Goal: Task Accomplishment & Management: Manage account settings

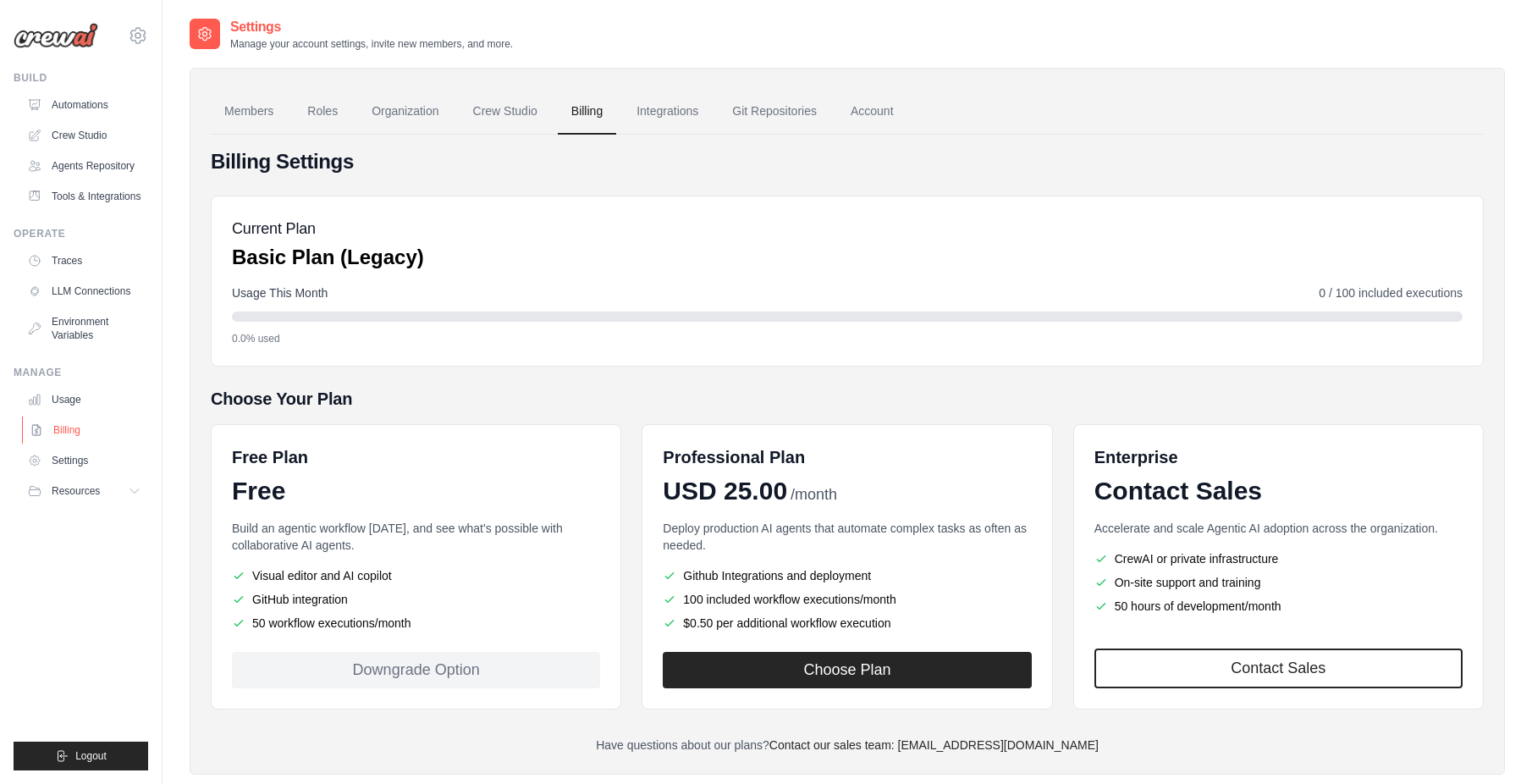
click at [83, 443] on link "Billing" at bounding box center [86, 430] width 128 height 27
click at [426, 101] on link "Organization" at bounding box center [404, 112] width 94 height 46
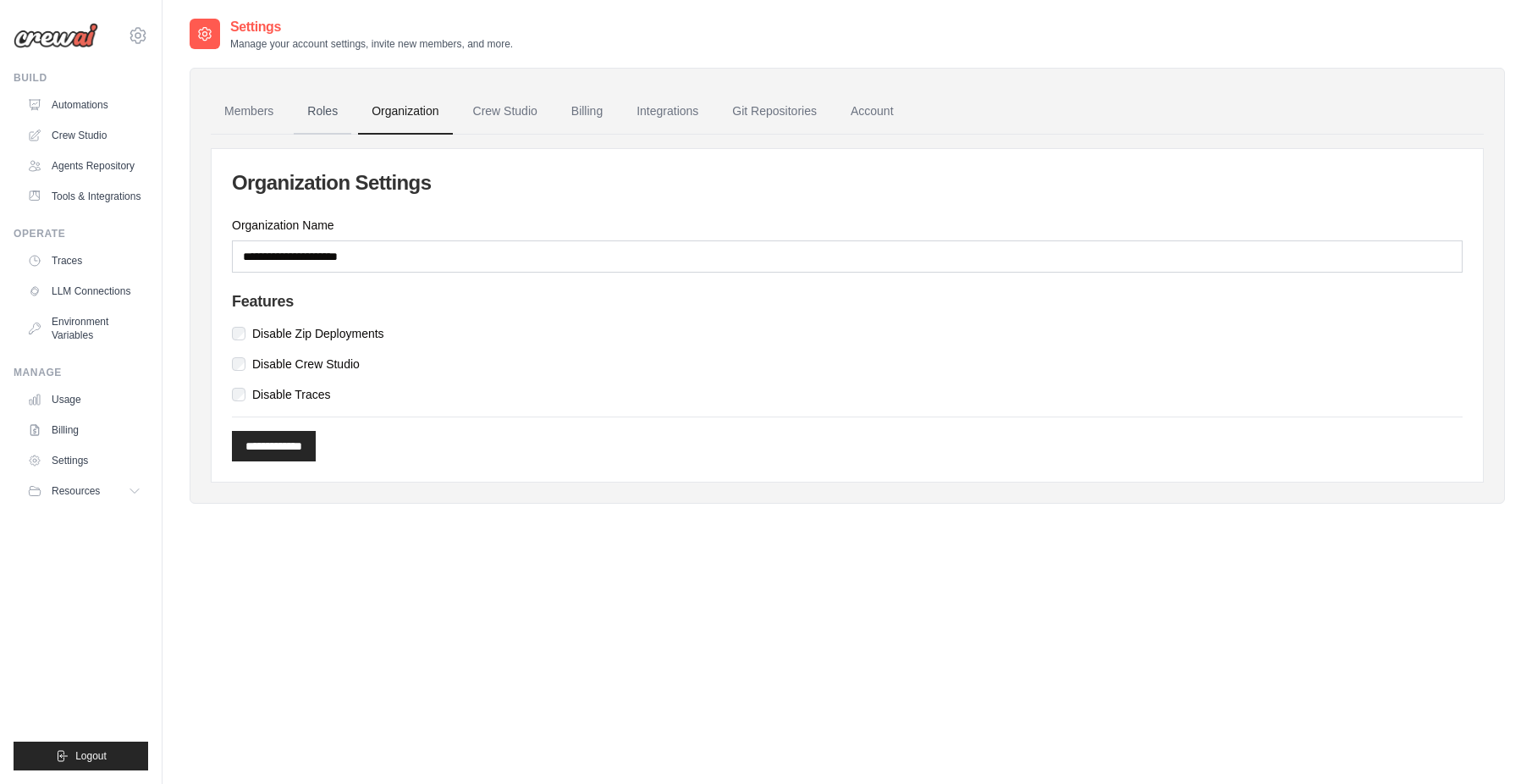
click at [315, 108] on link "Roles" at bounding box center [322, 112] width 57 height 46
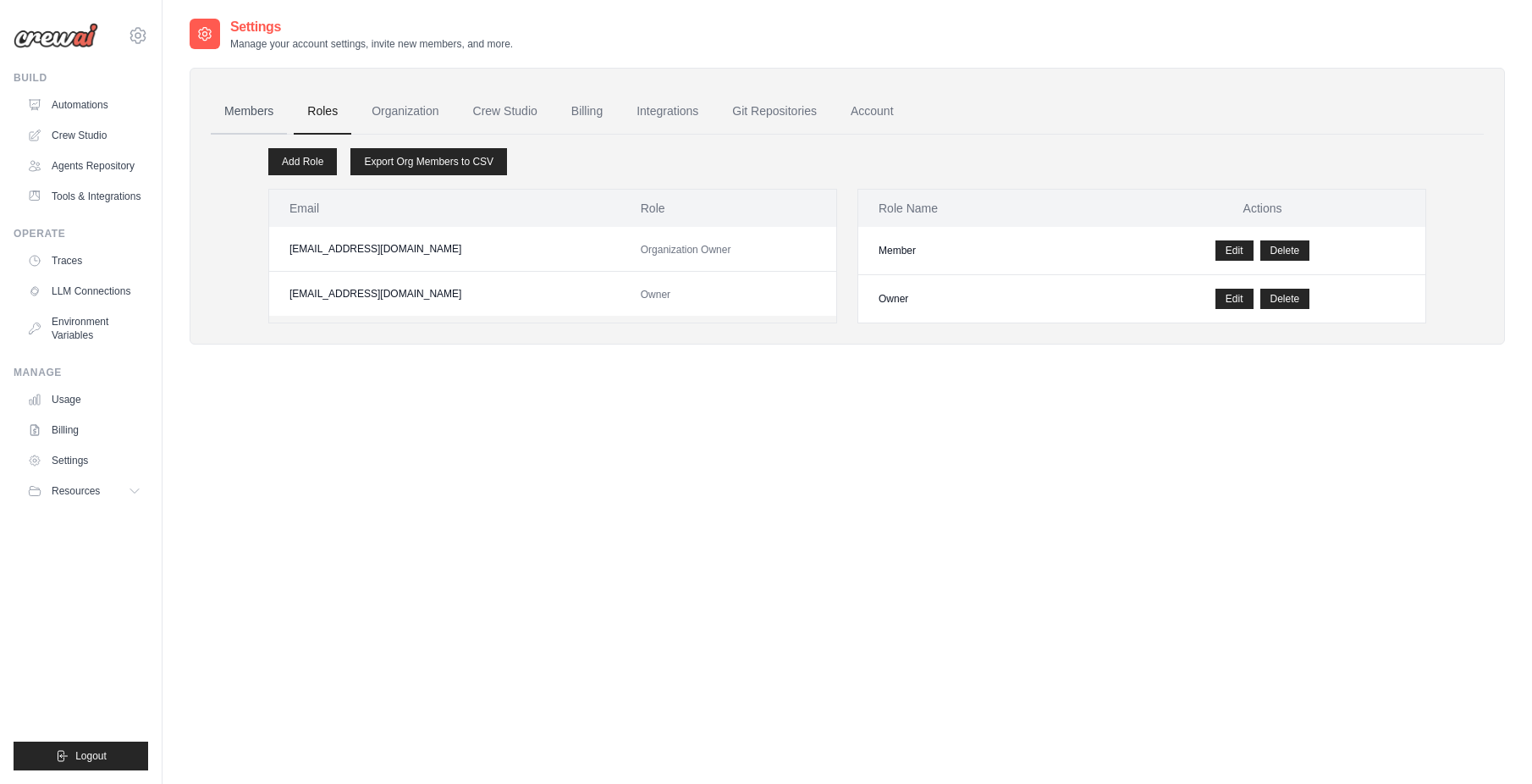
click at [250, 111] on link "Members" at bounding box center [249, 112] width 77 height 46
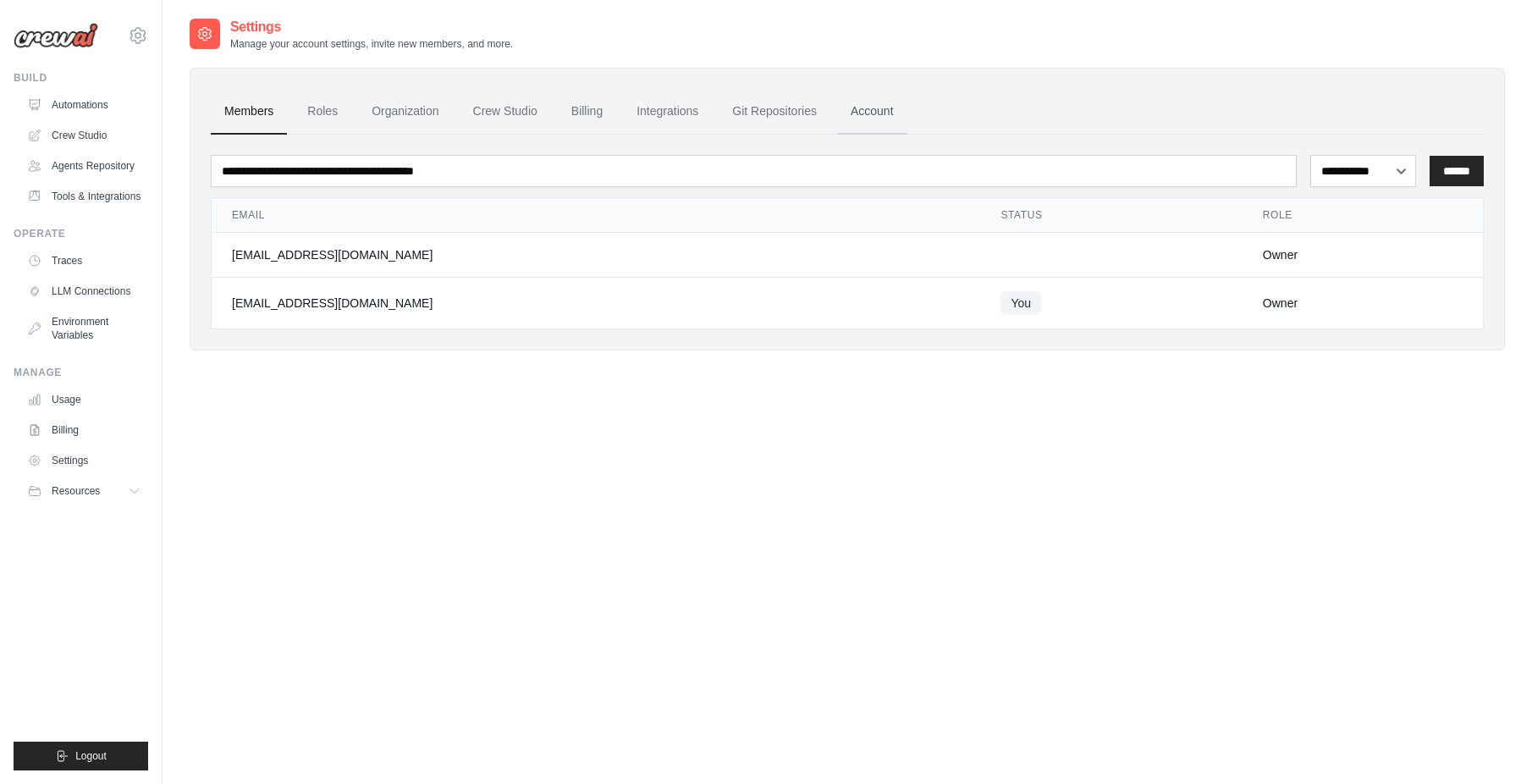
click at [897, 103] on link "Account" at bounding box center [872, 112] width 70 height 46
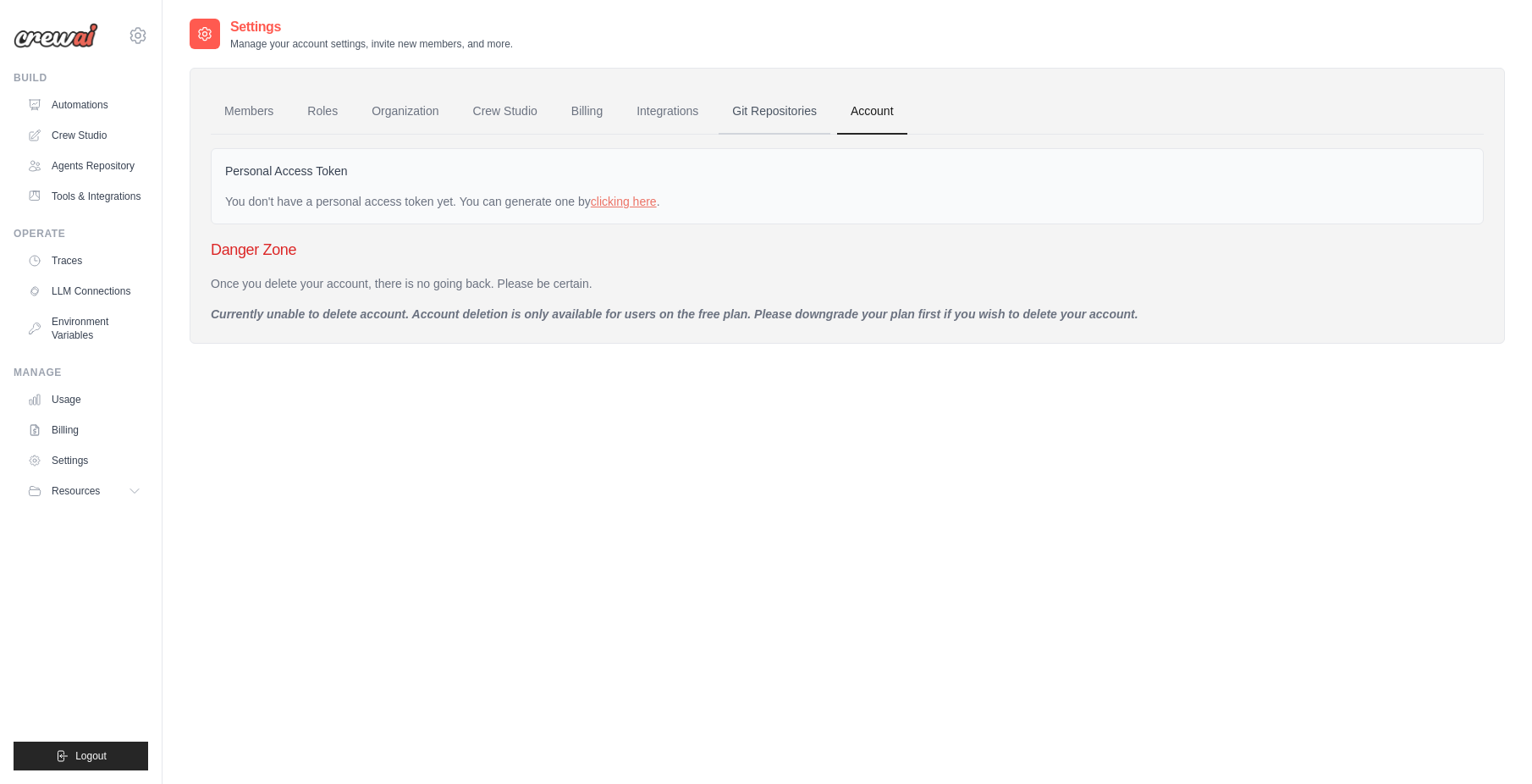
click at [817, 101] on link "Git Repositories" at bounding box center [774, 112] width 112 height 46
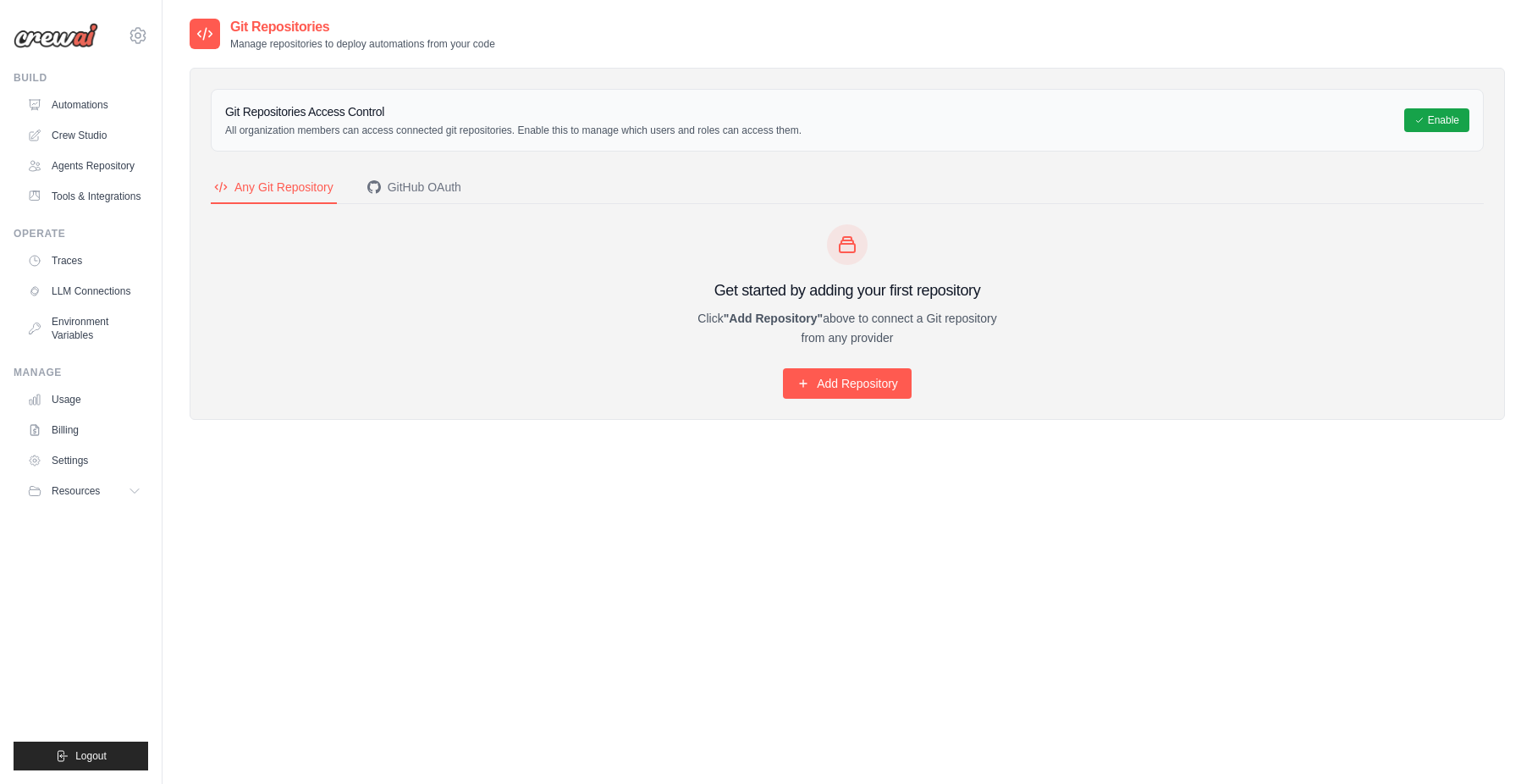
click at [66, 460] on ul "Usage Billing Settings Resources GitHub" at bounding box center [84, 445] width 128 height 118
click at [68, 470] on link "Settings" at bounding box center [86, 461] width 128 height 27
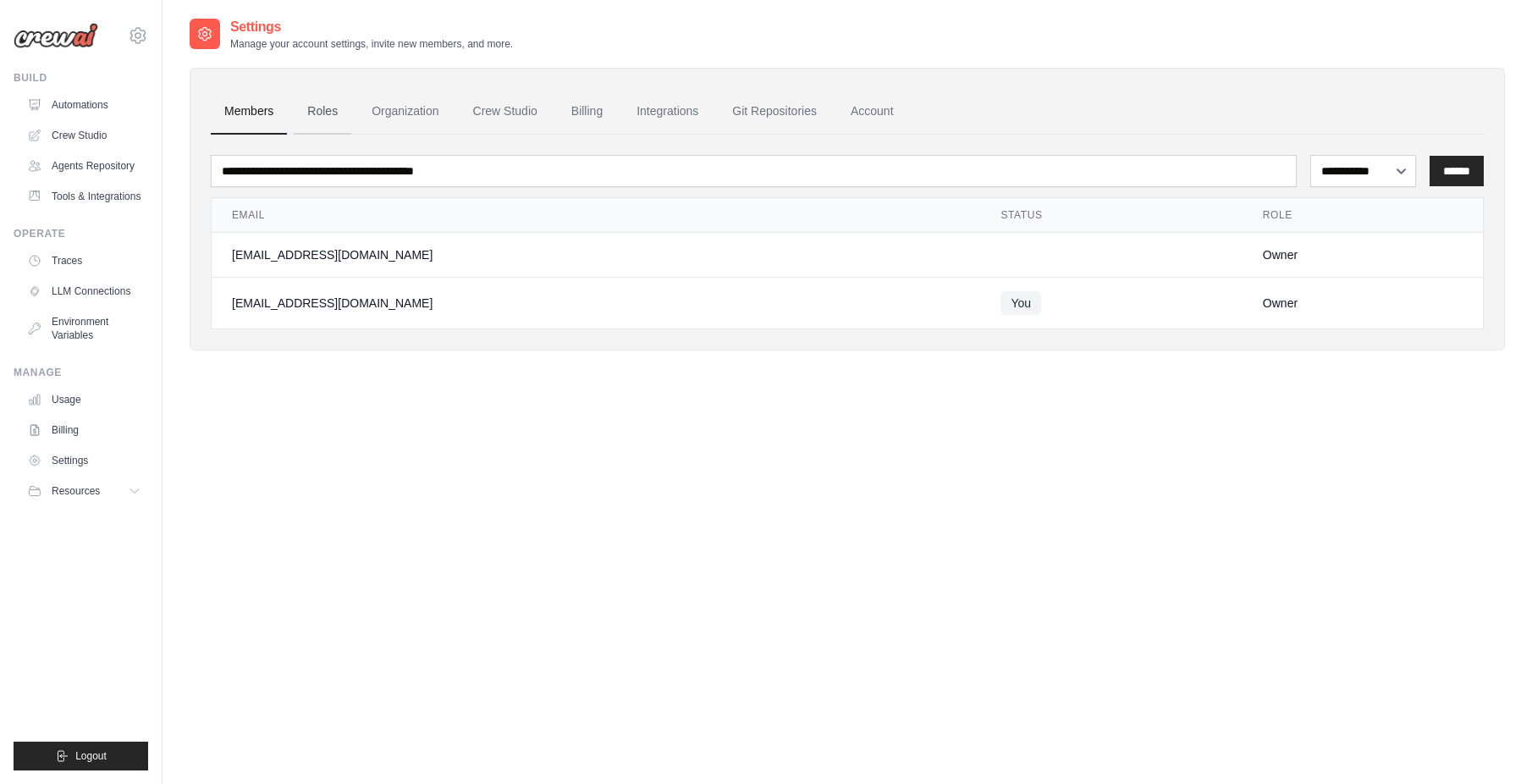
click at [332, 112] on link "Roles" at bounding box center [322, 112] width 57 height 46
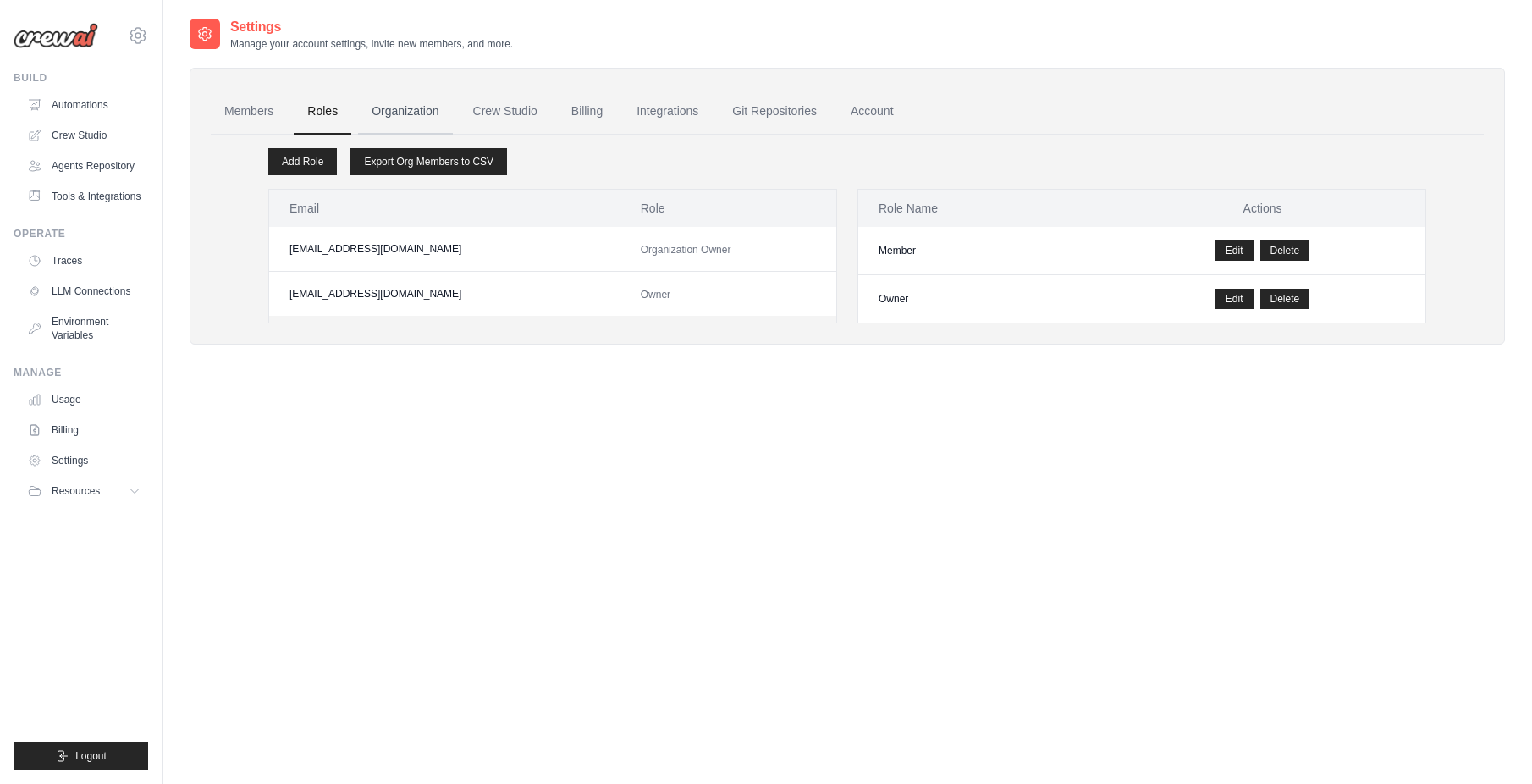
click at [403, 115] on link "Organization" at bounding box center [404, 112] width 94 height 46
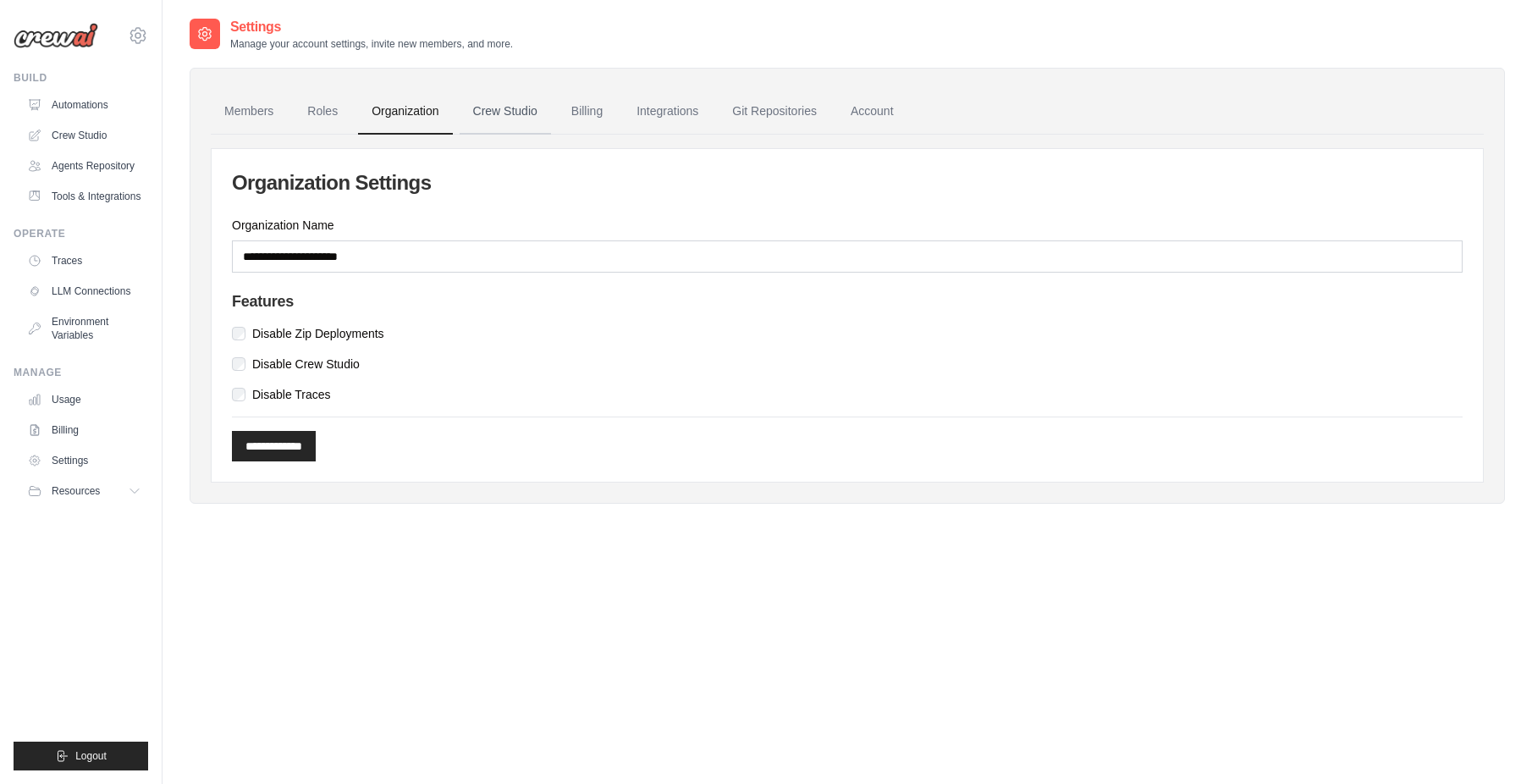
click at [511, 114] on link "Crew Studio" at bounding box center [506, 112] width 91 height 46
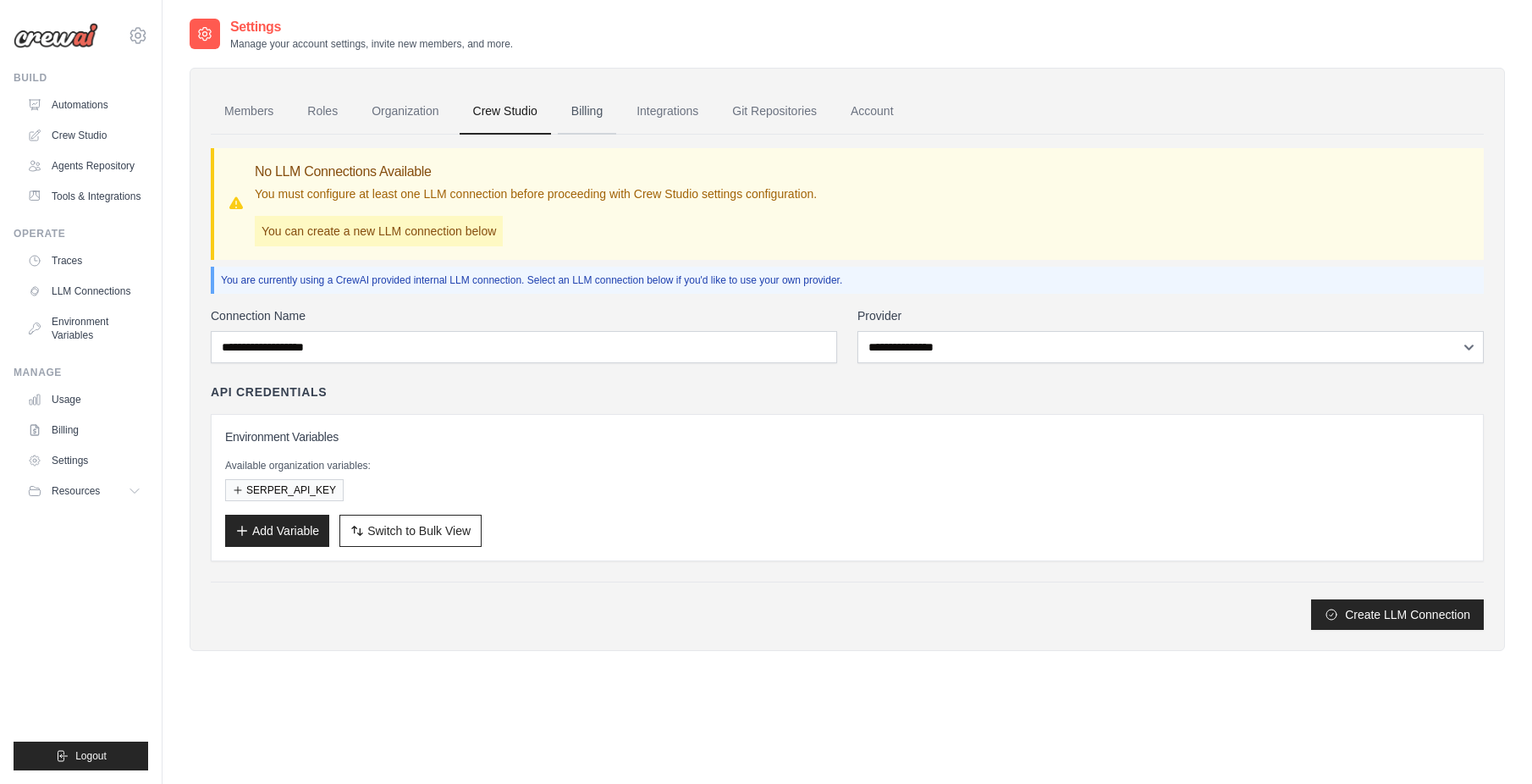
click at [607, 112] on link "Billing" at bounding box center [587, 112] width 58 height 46
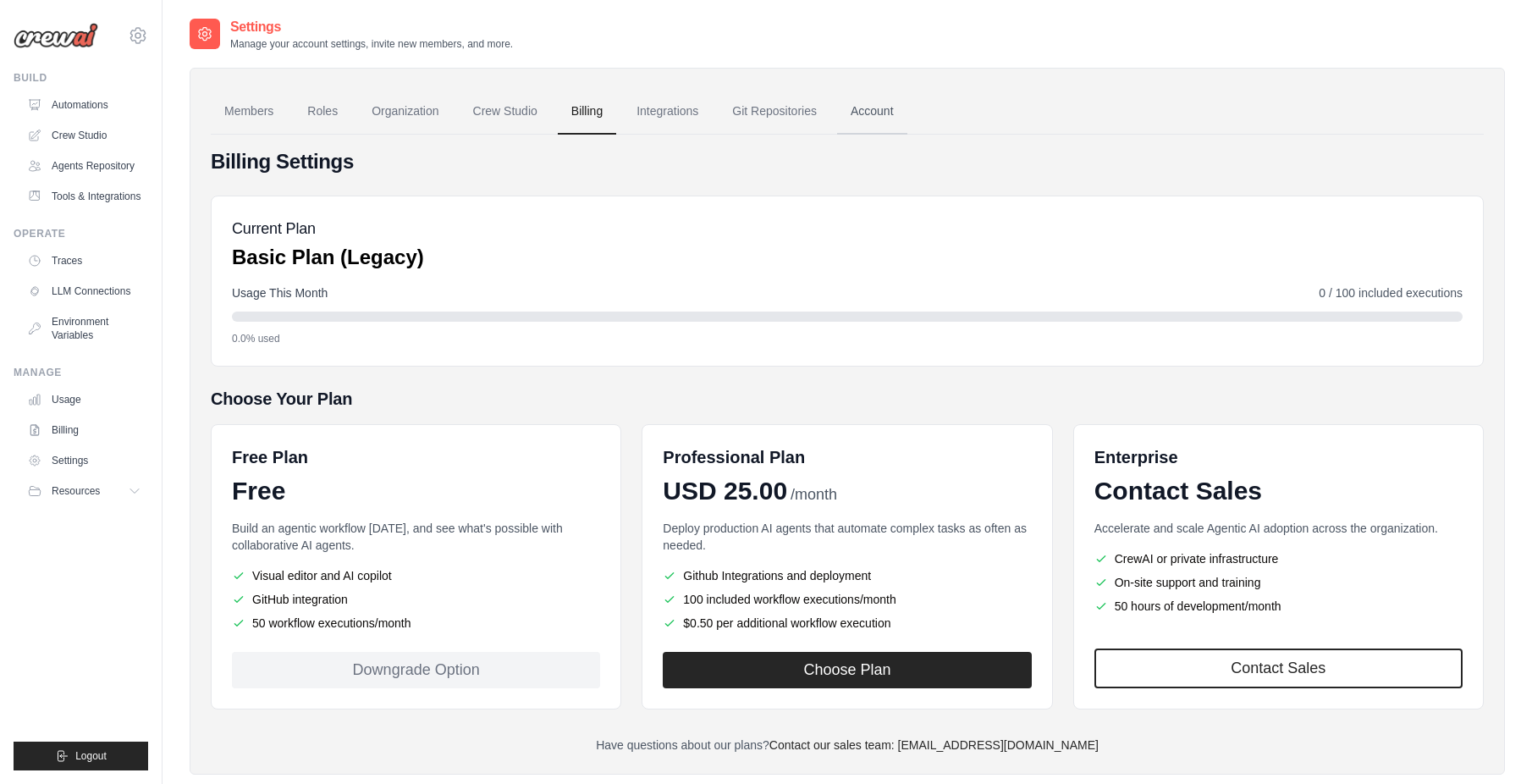
click at [887, 114] on link "Account" at bounding box center [872, 112] width 70 height 46
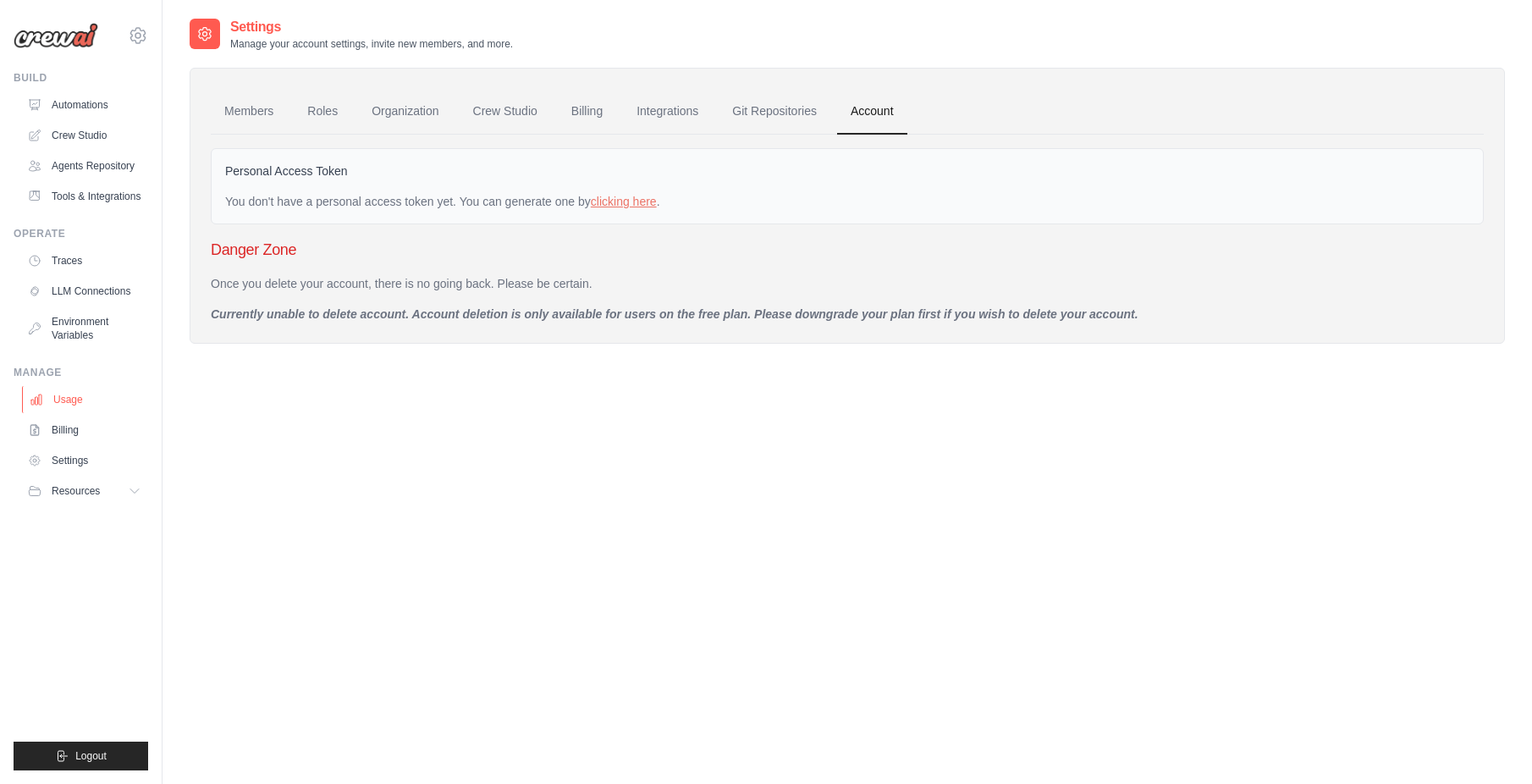
click at [80, 413] on link "Usage" at bounding box center [86, 400] width 128 height 27
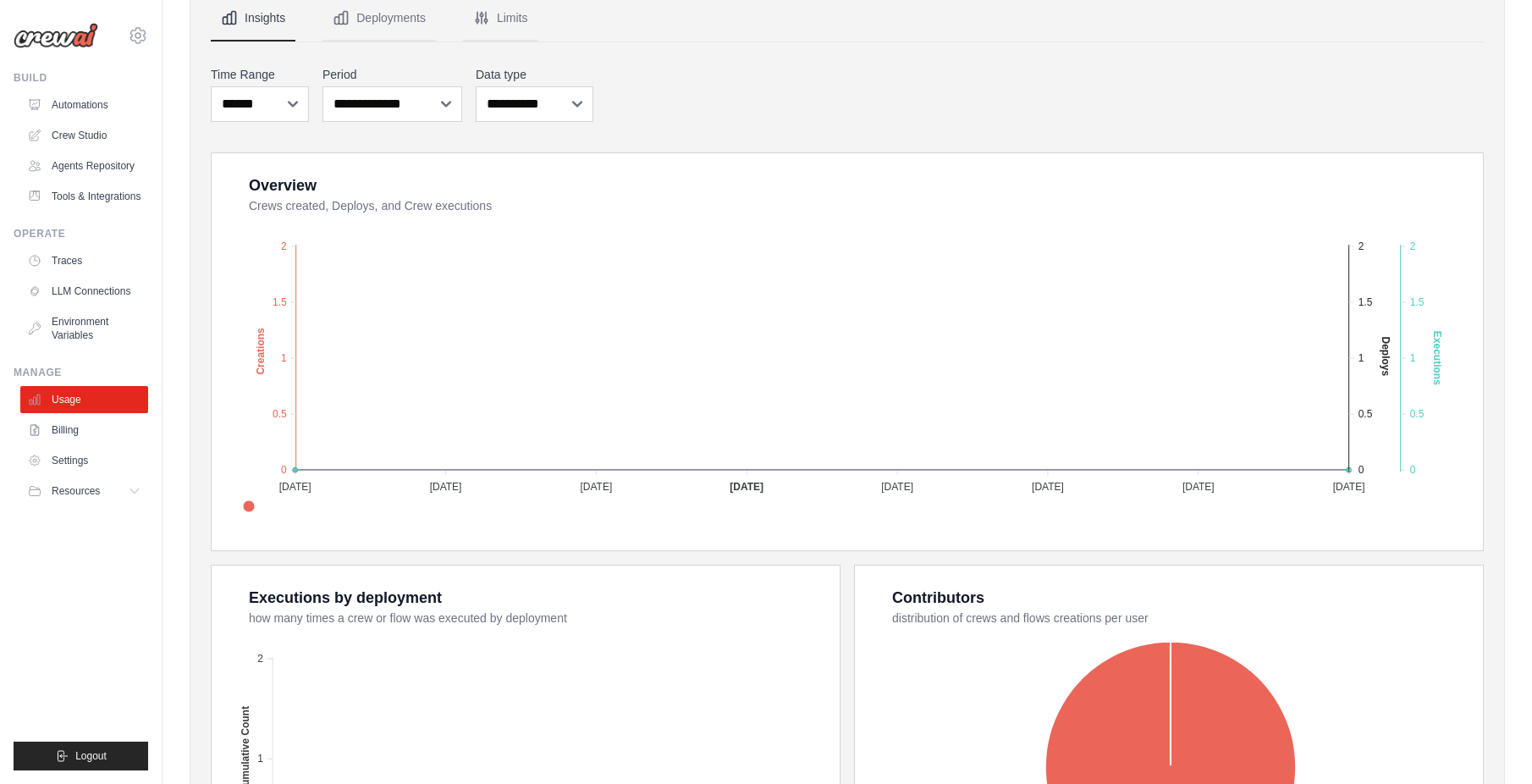
scroll to position [443, 0]
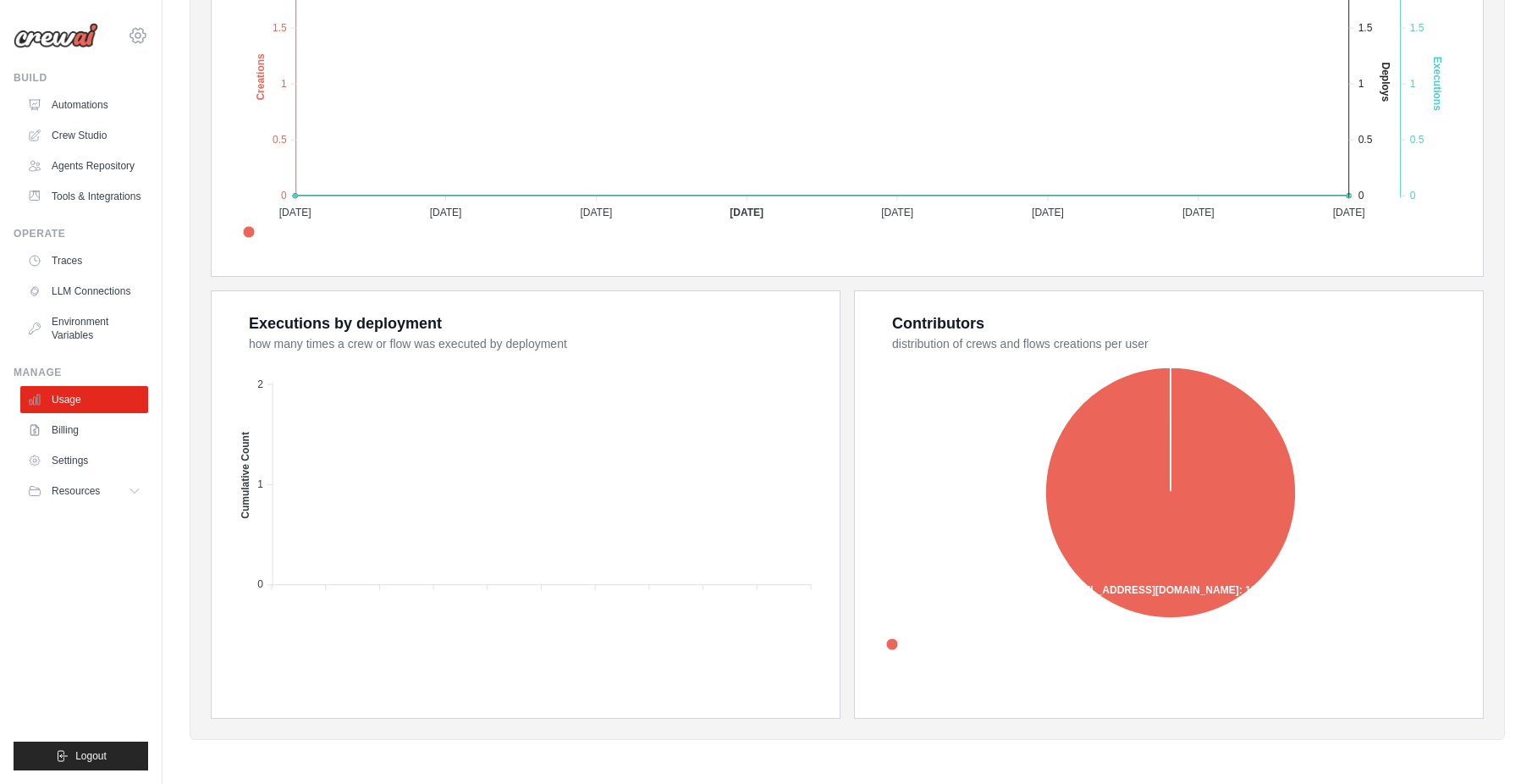
click at [133, 37] on icon at bounding box center [138, 36] width 20 height 20
click at [180, 114] on link "Settings" at bounding box center [209, 105] width 161 height 34
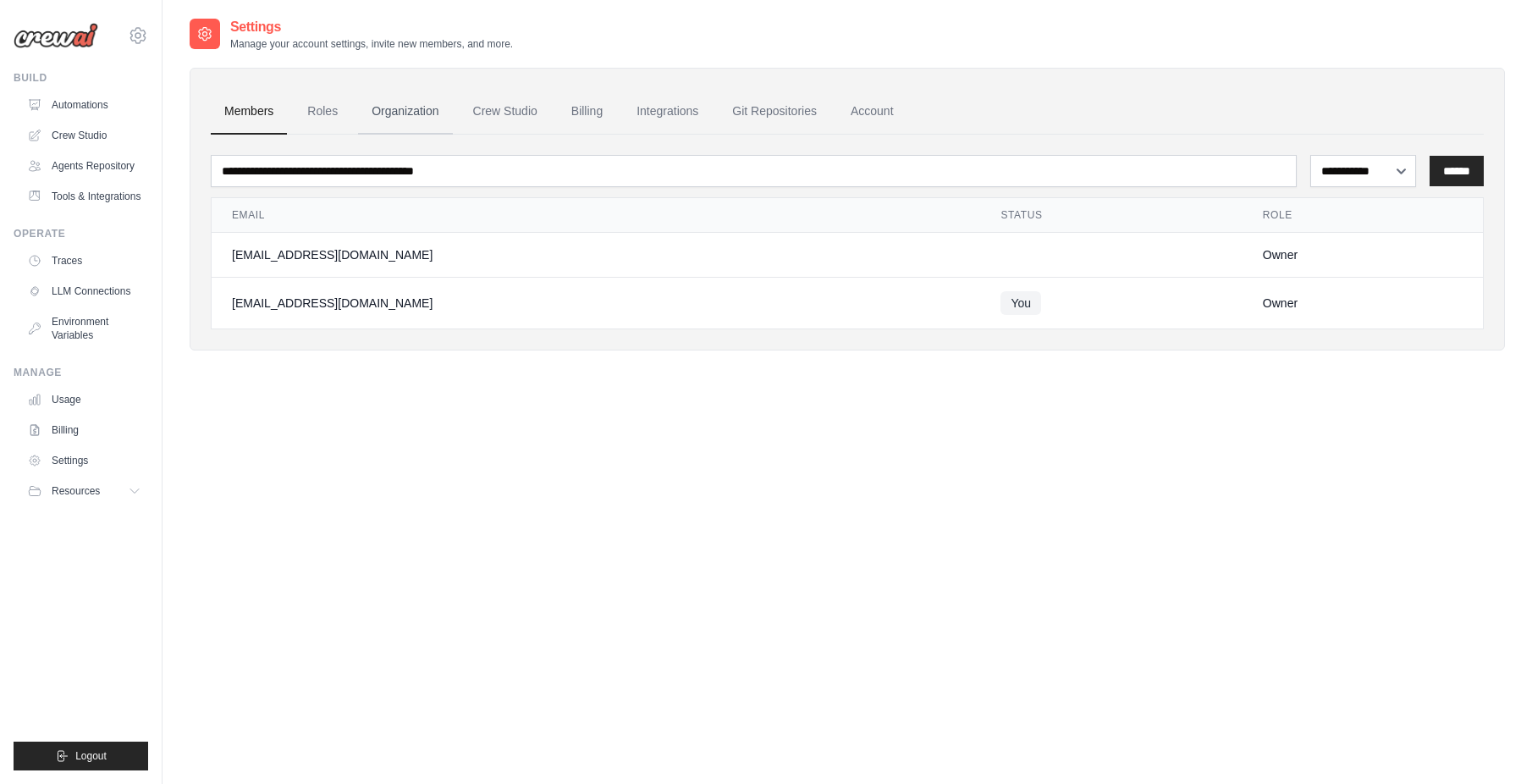
click at [444, 112] on link "Organization" at bounding box center [404, 112] width 94 height 46
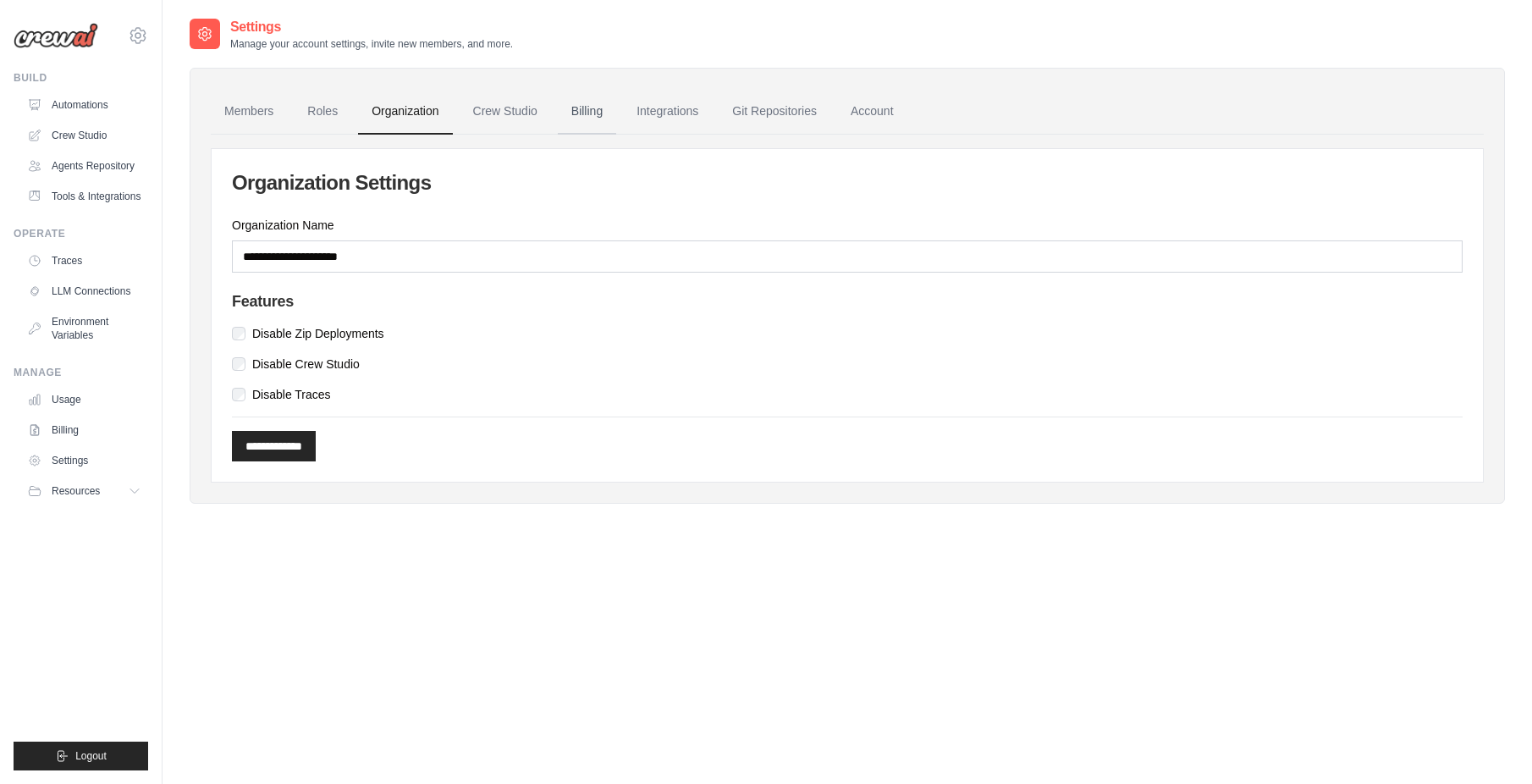
click at [592, 109] on link "Billing" at bounding box center [587, 112] width 58 height 46
